Goal: Information Seeking & Learning: Learn about a topic

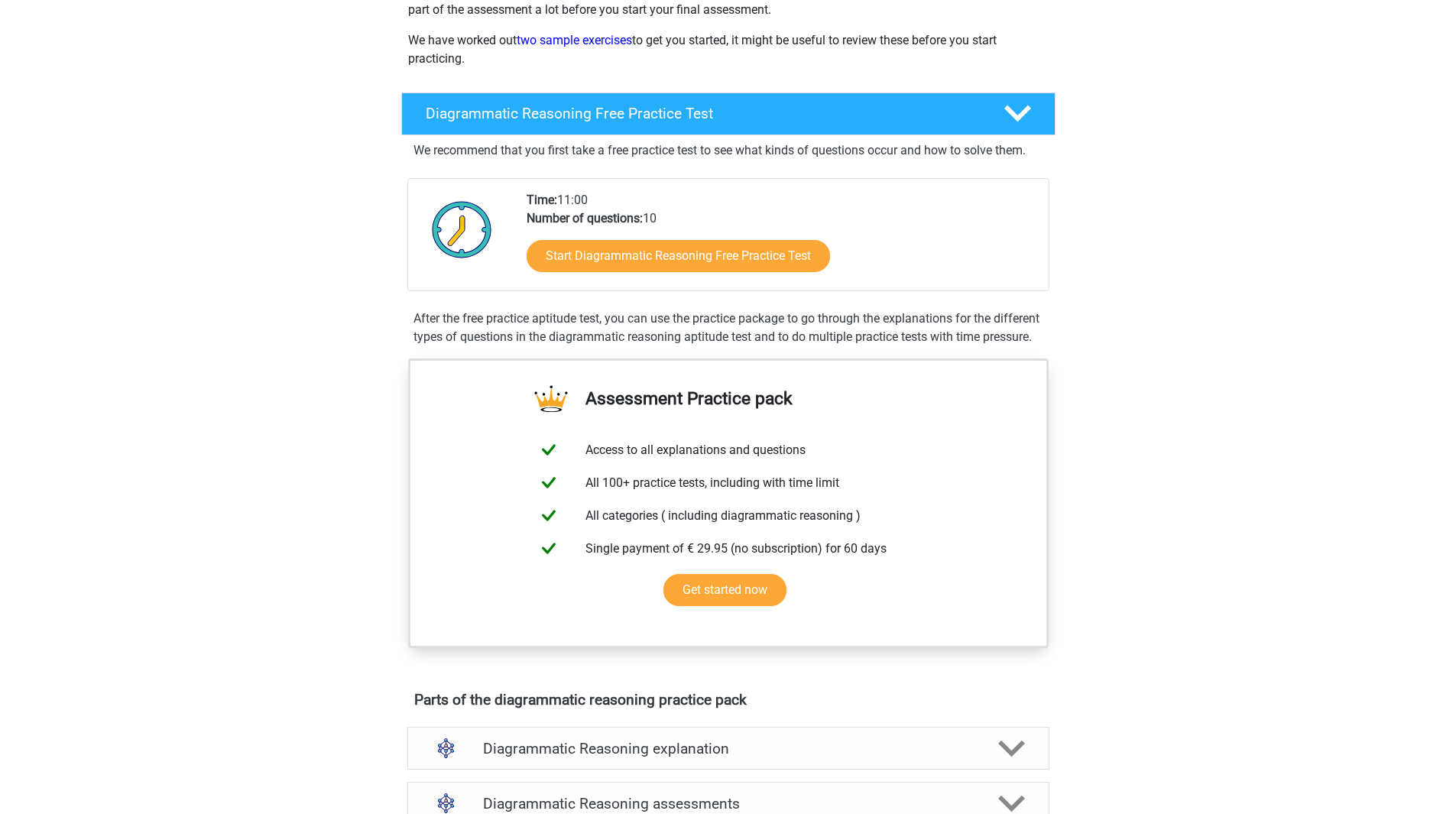
scroll to position [228, 0]
click at [682, 266] on link "Start Diagrammatic Reasoning Free Practice Test" at bounding box center [679, 254] width 350 height 37
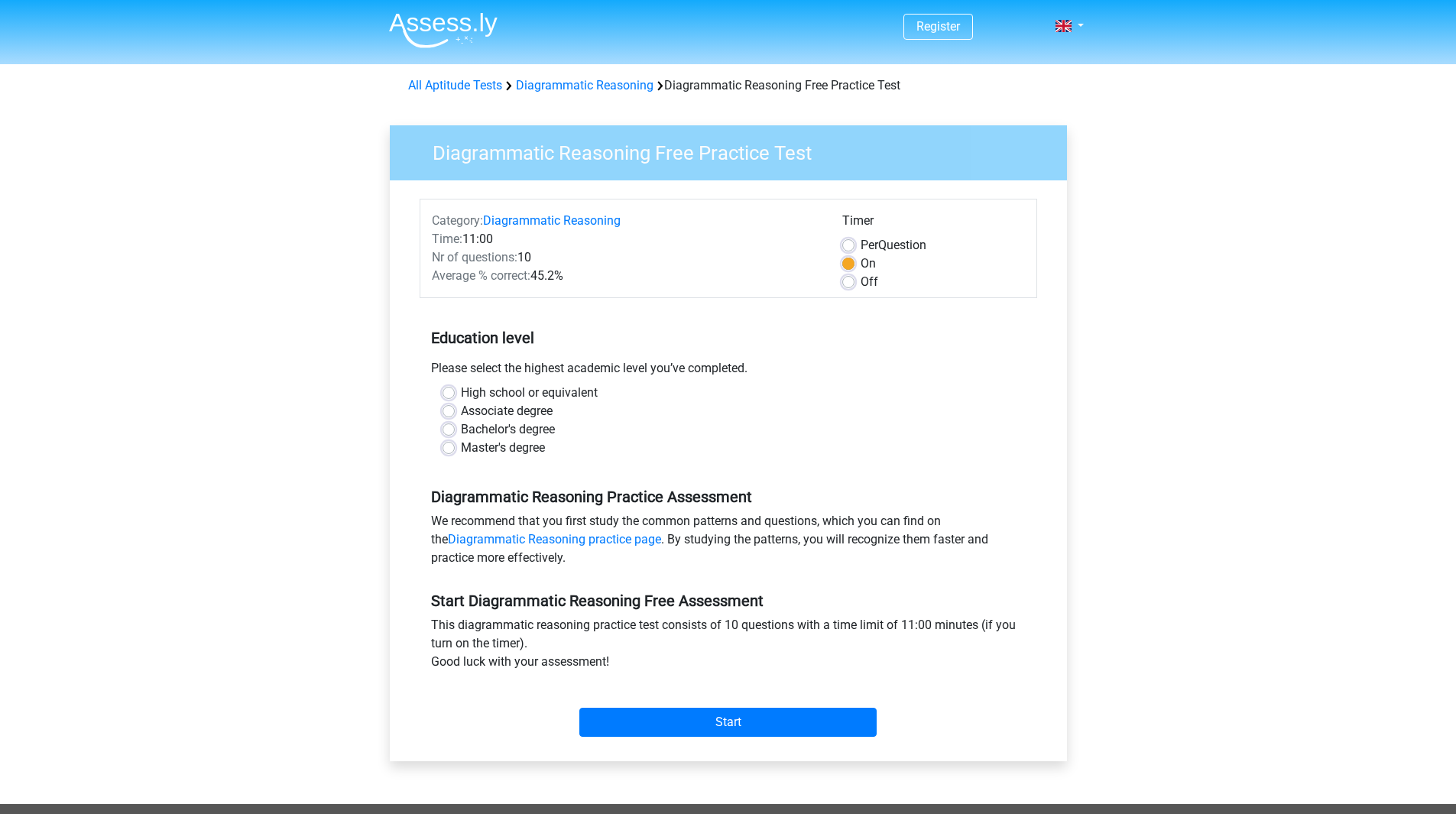
click at [441, 444] on div "High school or equivalent Associate degree Bachelor's degree Master's degree" at bounding box center [728, 420] width 594 height 74
click at [461, 449] on label "Master's degree" at bounding box center [503, 448] width 84 height 18
click at [446, 449] on input "Master's degree" at bounding box center [449, 446] width 12 height 15
radio input "true"
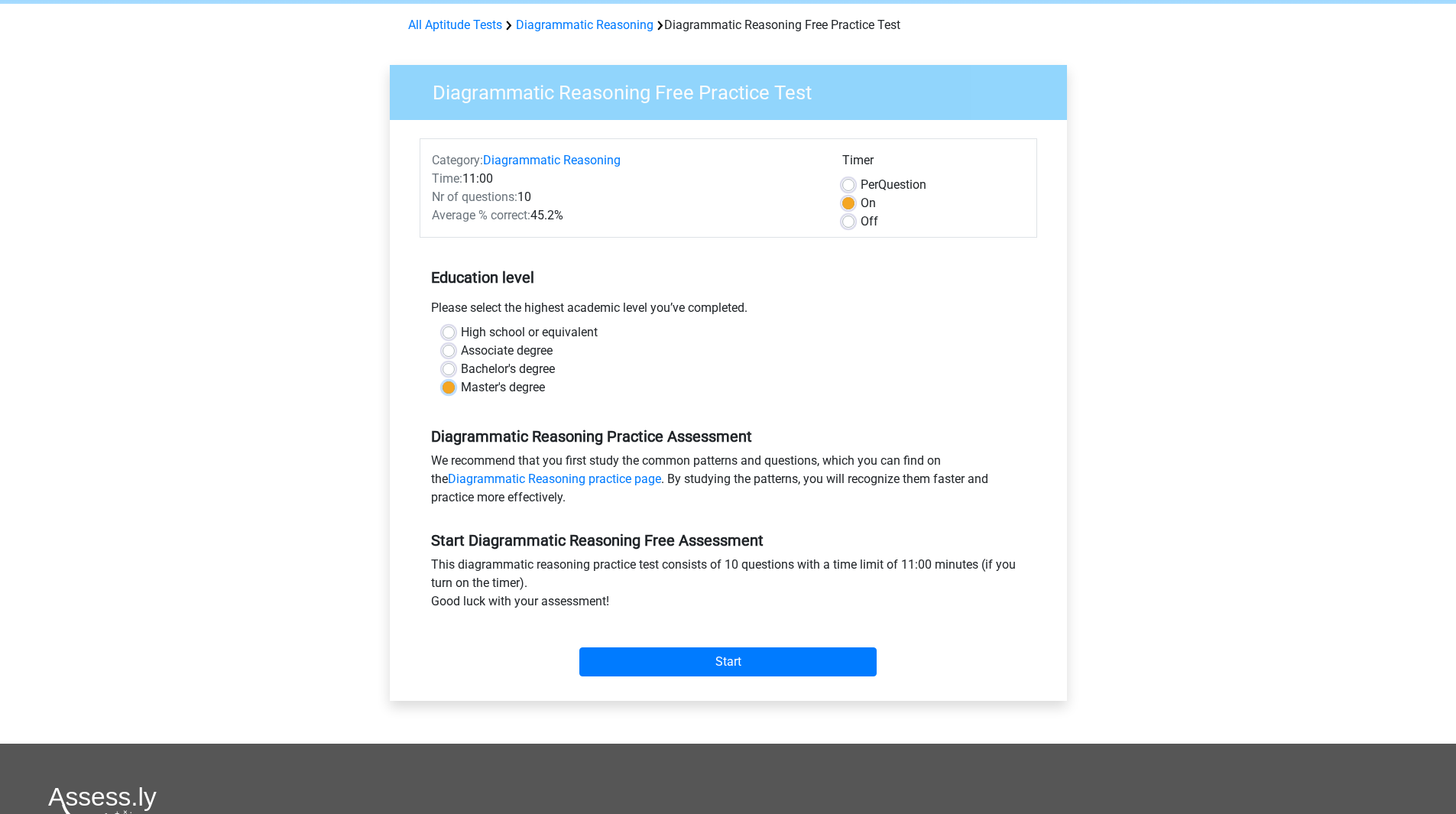
scroll to position [61, 0]
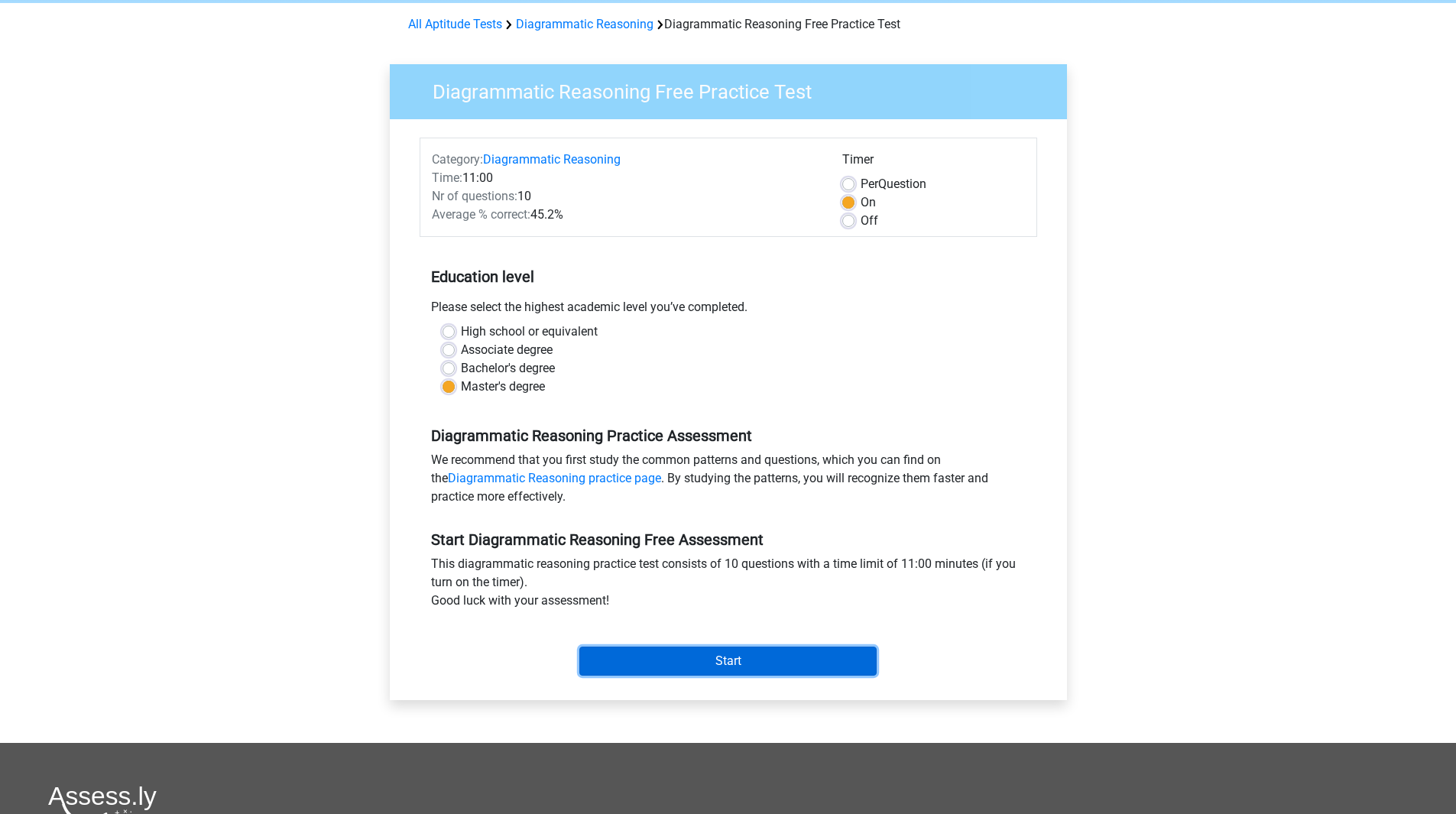
click at [742, 665] on input "Start" at bounding box center [728, 661] width 297 height 29
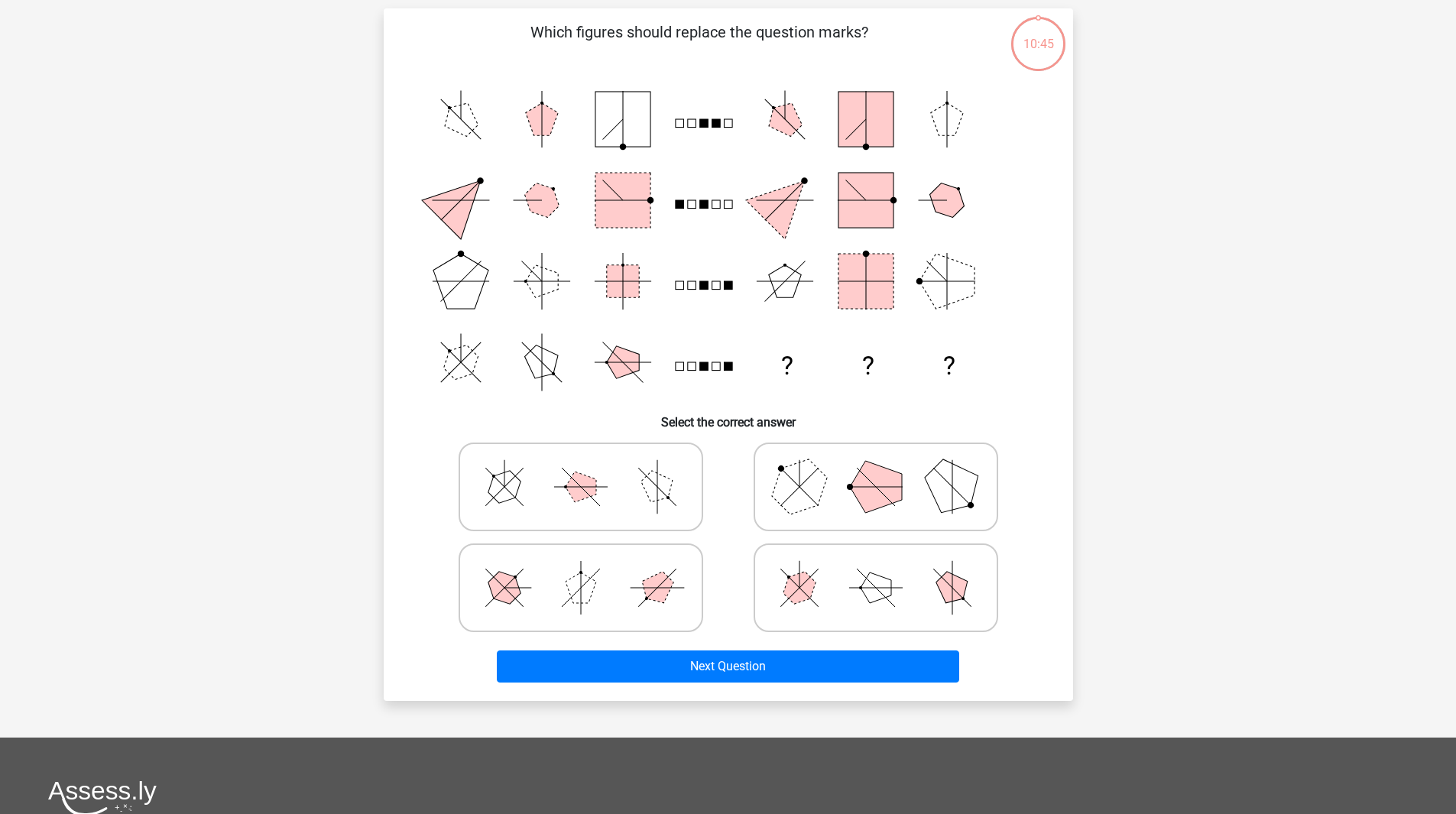
scroll to position [100, 0]
click at [823, 606] on icon at bounding box center [876, 587] width 229 height 77
click at [876, 568] on input "radio" at bounding box center [880, 563] width 10 height 10
radio input "true"
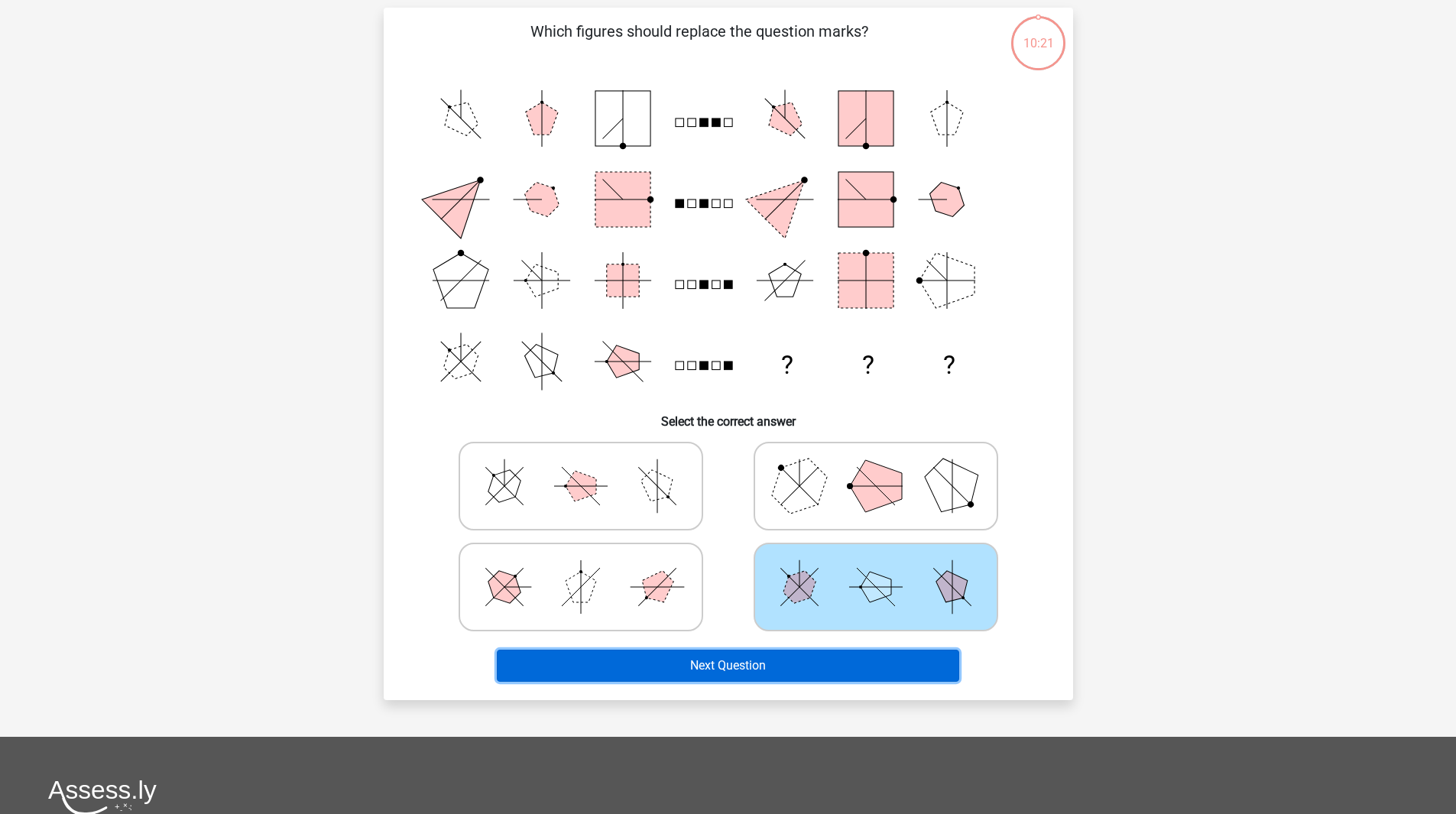
click at [751, 667] on button "Next Question" at bounding box center [728, 665] width 462 height 32
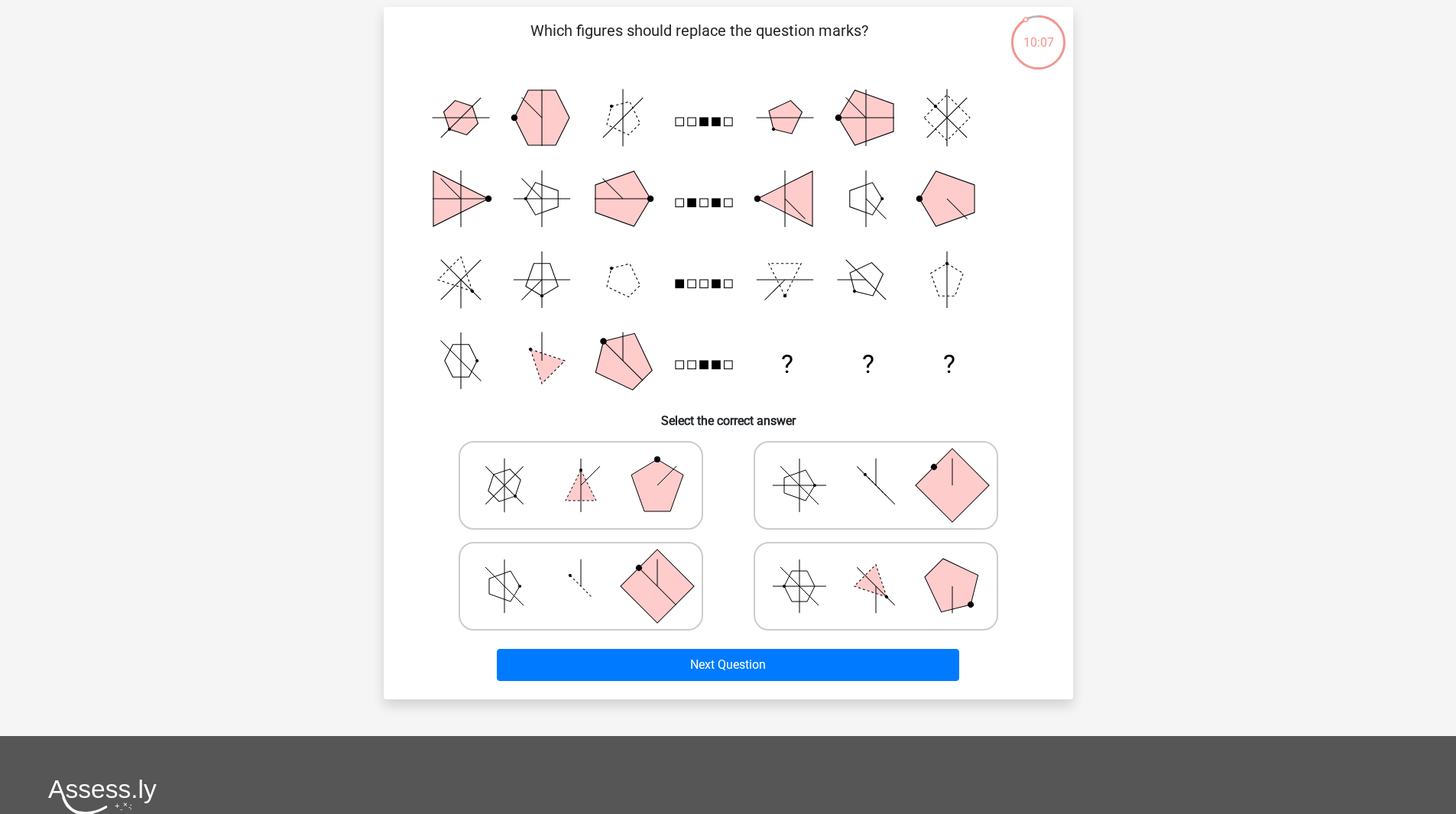
scroll to position [93, 0]
